Goal: Navigation & Orientation: Find specific page/section

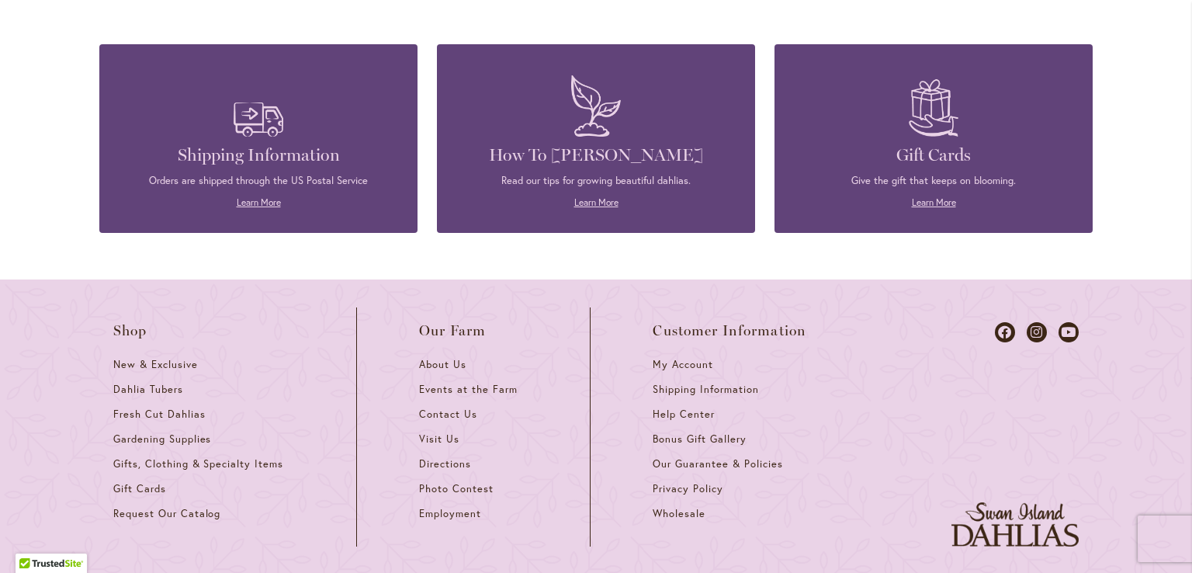
scroll to position [4158, 0]
click at [419, 433] on link "Visit Us" at bounding box center [473, 444] width 109 height 25
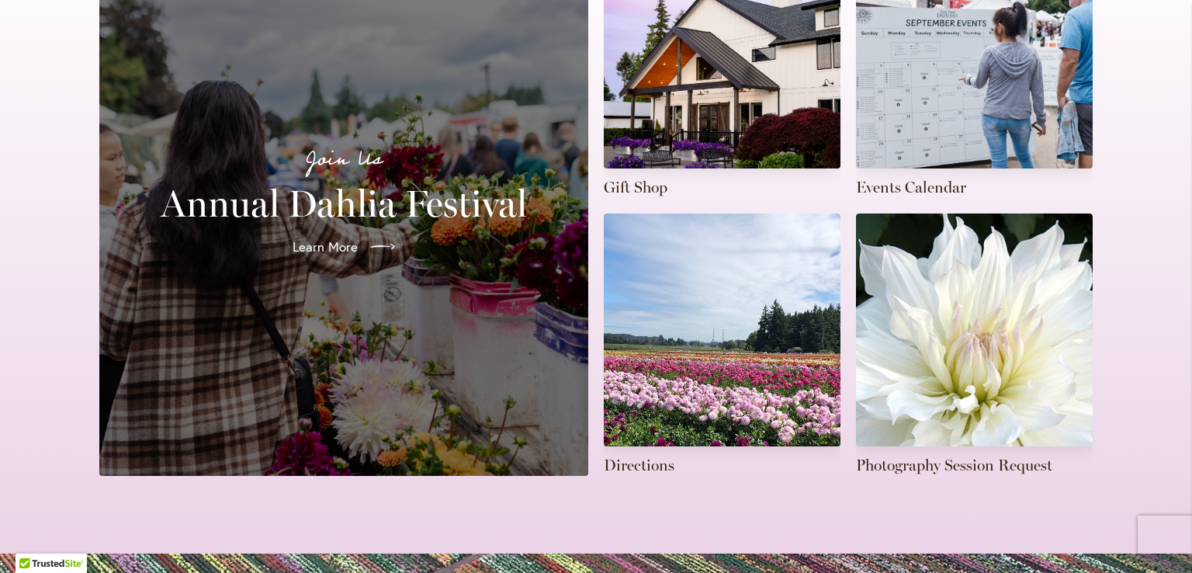
scroll to position [465, 0]
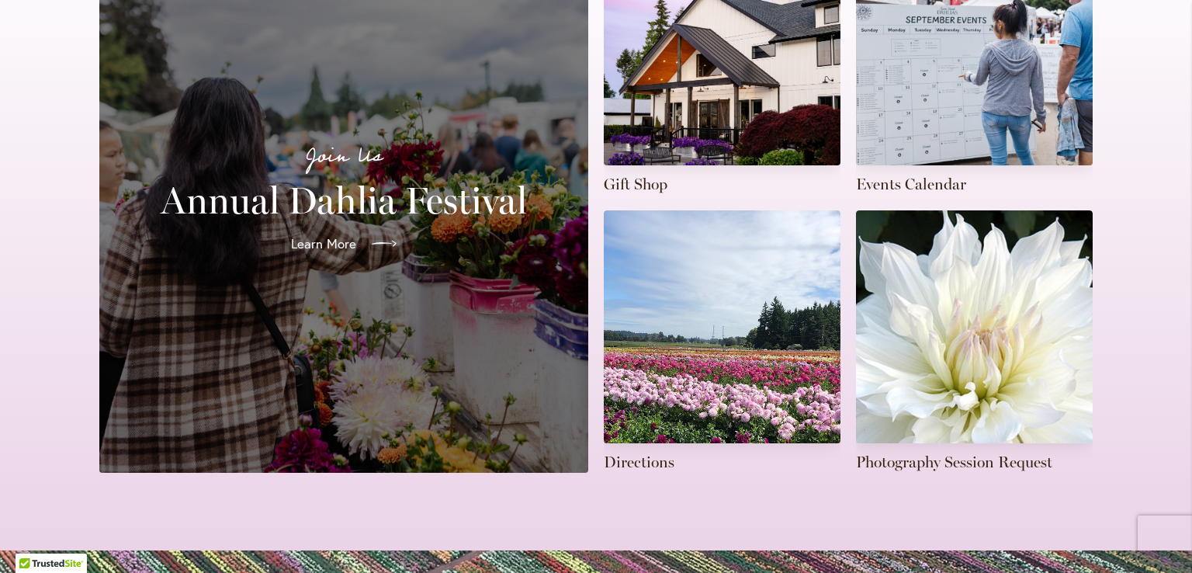
click at [372, 231] on icon at bounding box center [384, 243] width 25 height 25
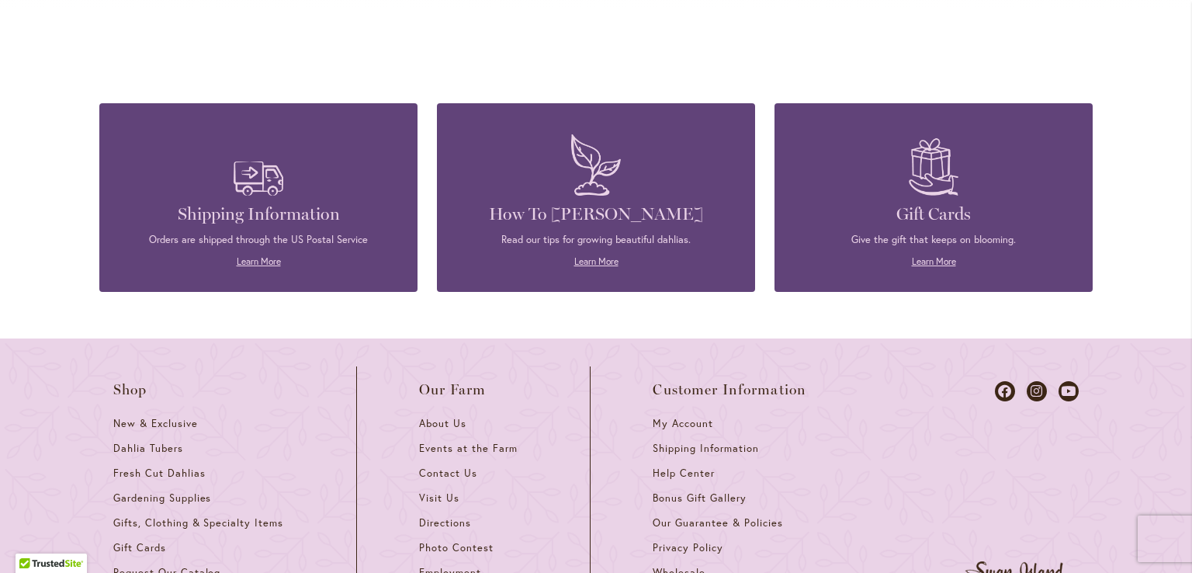
scroll to position [4189, 0]
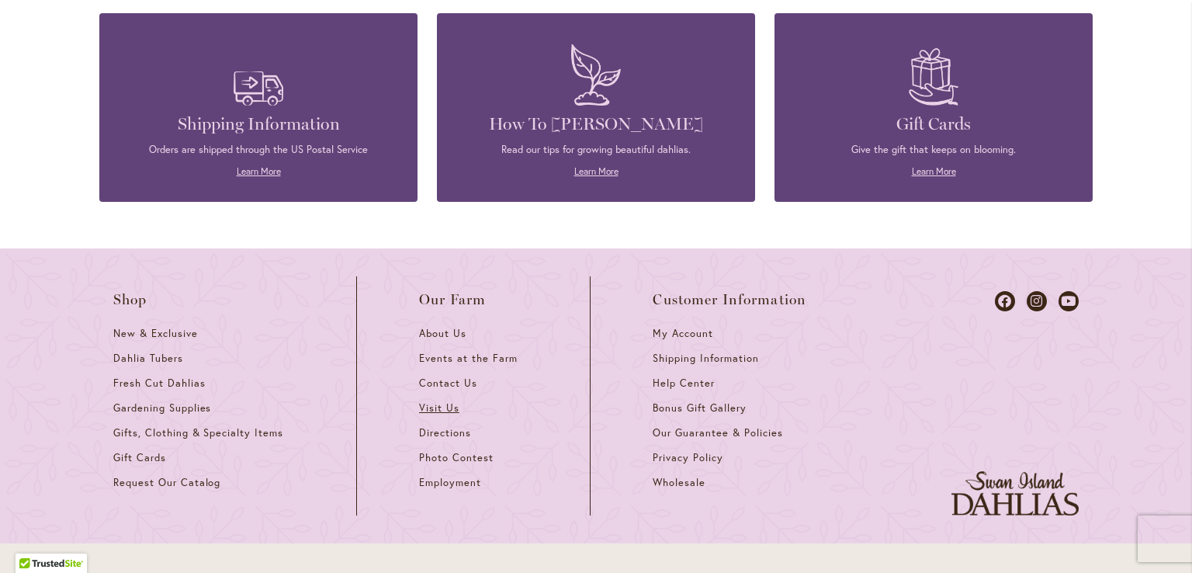
click at [436, 401] on span "Visit Us" at bounding box center [439, 407] width 40 height 13
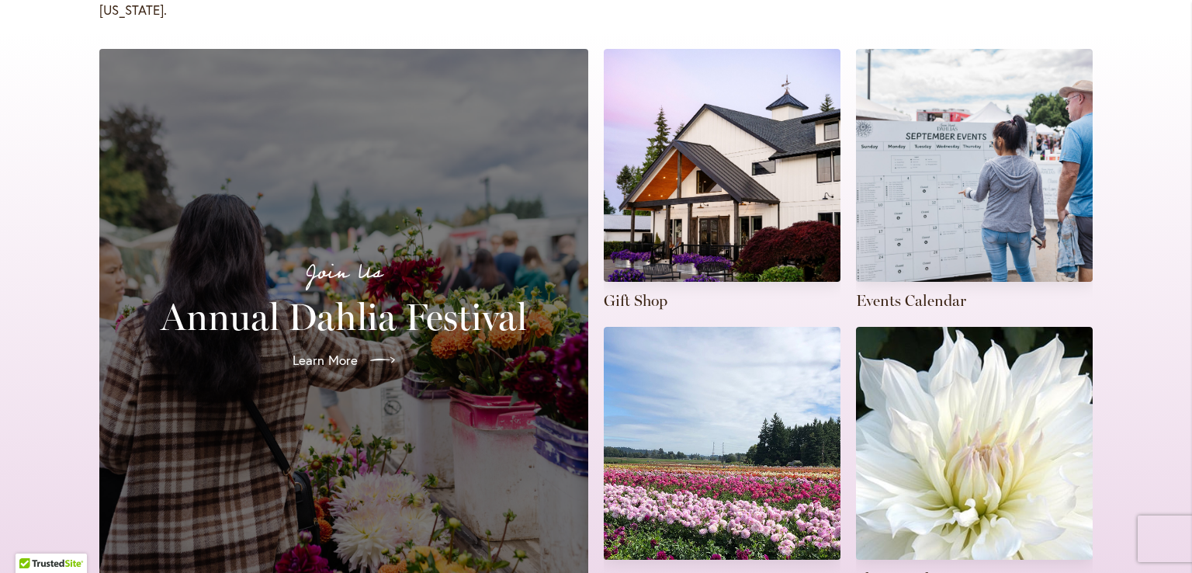
scroll to position [465, 0]
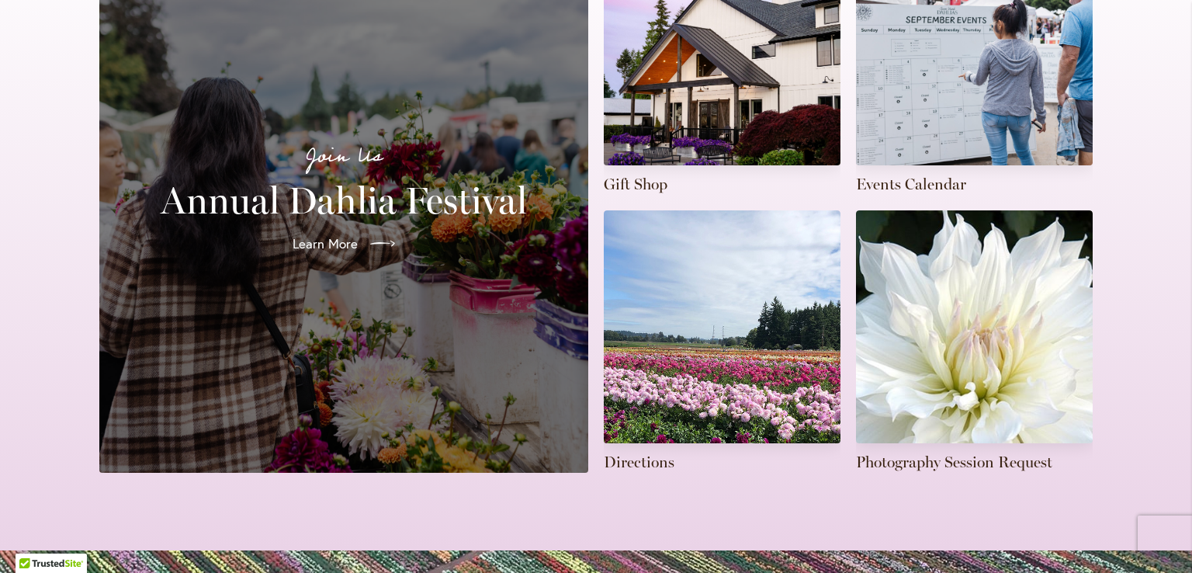
click at [840, 270] on div "Directions Photography Session Request" at bounding box center [848, 341] width 489 height 262
click at [781, 277] on link at bounding box center [722, 341] width 237 height 262
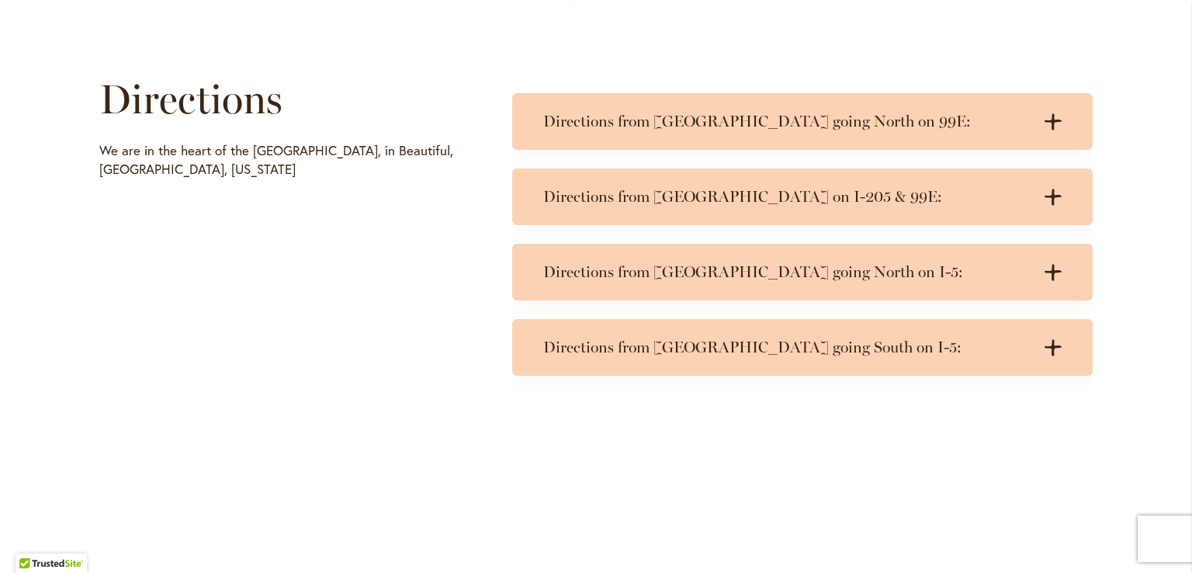
scroll to position [776, 0]
